Goal: Task Accomplishment & Management: Manage account settings

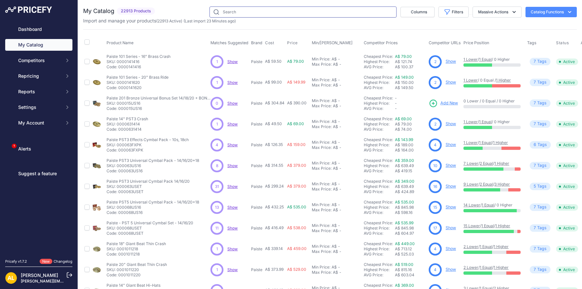
click at [348, 12] on input "text" at bounding box center [302, 11] width 187 height 11
paste input "L204"
type input "L204"
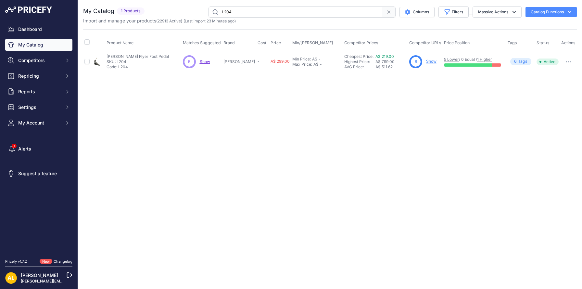
click at [210, 62] on span "Show" at bounding box center [205, 61] width 10 height 5
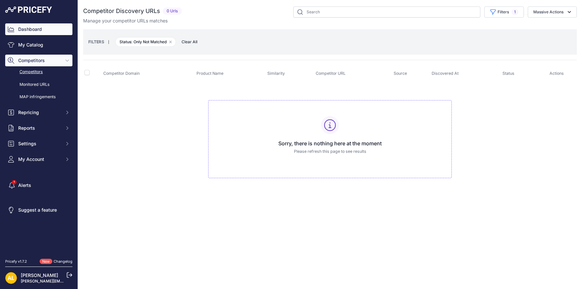
click at [43, 29] on link "Dashboard" at bounding box center [38, 29] width 67 height 12
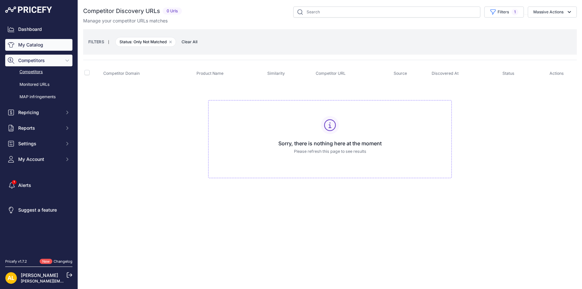
click at [42, 44] on link "My Catalog" at bounding box center [38, 45] width 67 height 12
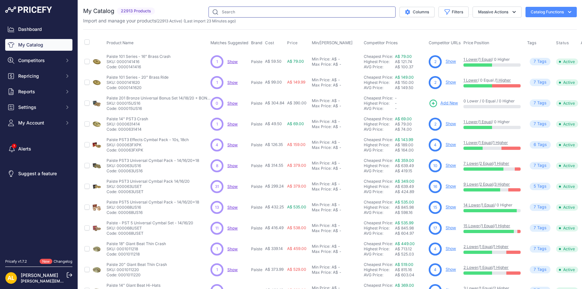
click at [291, 14] on input "text" at bounding box center [301, 11] width 187 height 11
paste input "L204"
type input "L204"
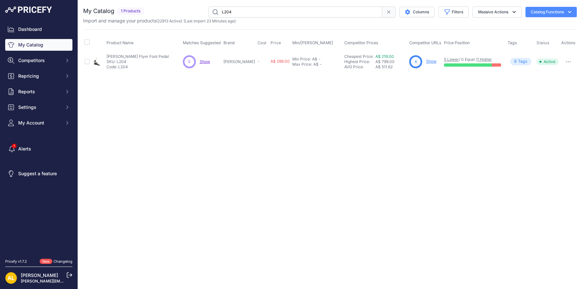
click at [432, 60] on link "Show" at bounding box center [431, 61] width 10 height 5
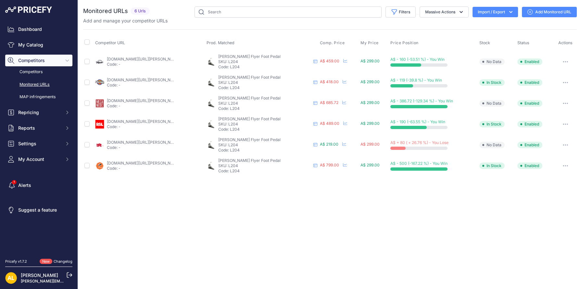
click at [141, 140] on link "[DOMAIN_NAME][URL][PERSON_NAME]" at bounding box center [143, 142] width 73 height 5
click at [563, 144] on icon "button" at bounding box center [563, 144] width 1 height 1
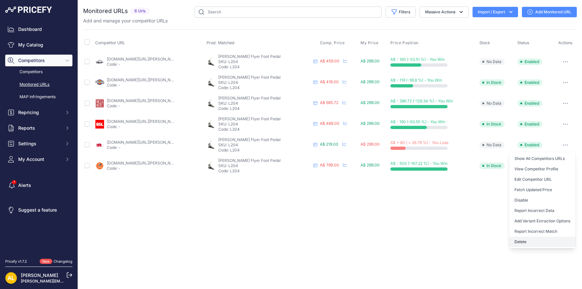
click at [525, 241] on button "Delete" at bounding box center [542, 241] width 66 height 10
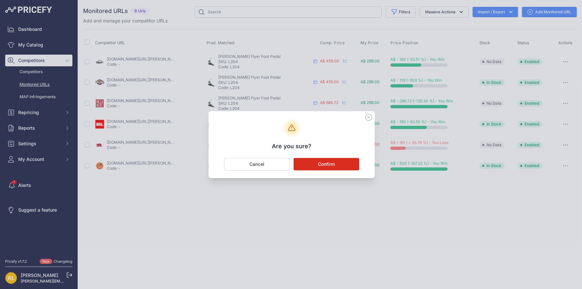
click at [321, 167] on button "Confirm" at bounding box center [326, 164] width 66 height 12
